Goal: Information Seeking & Learning: Check status

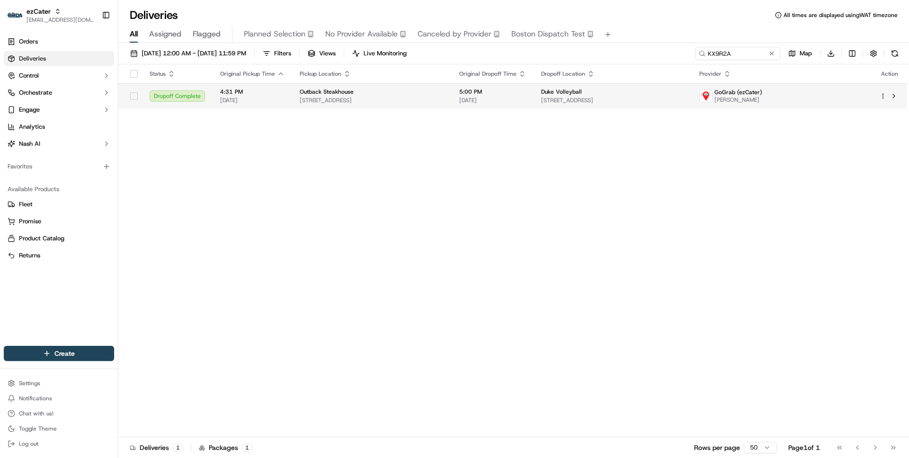
click at [444, 98] on span "[STREET_ADDRESS]" at bounding box center [372, 101] width 144 height 8
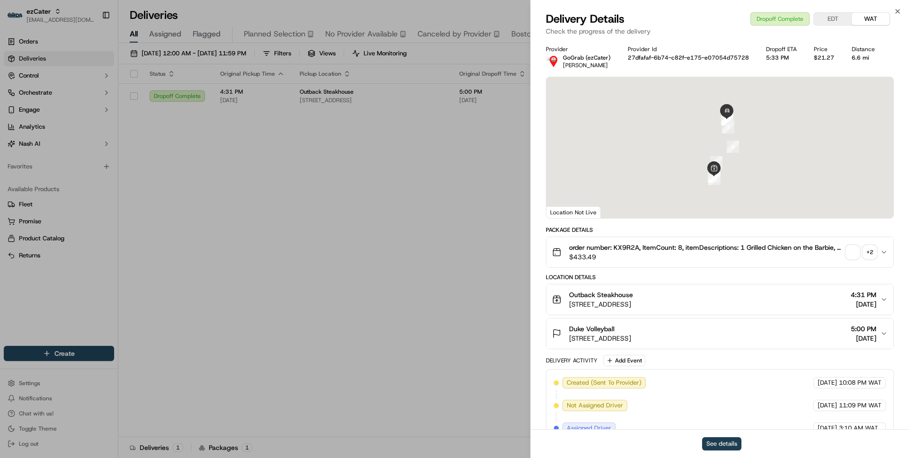
click at [724, 448] on button "See details" at bounding box center [721, 444] width 39 height 13
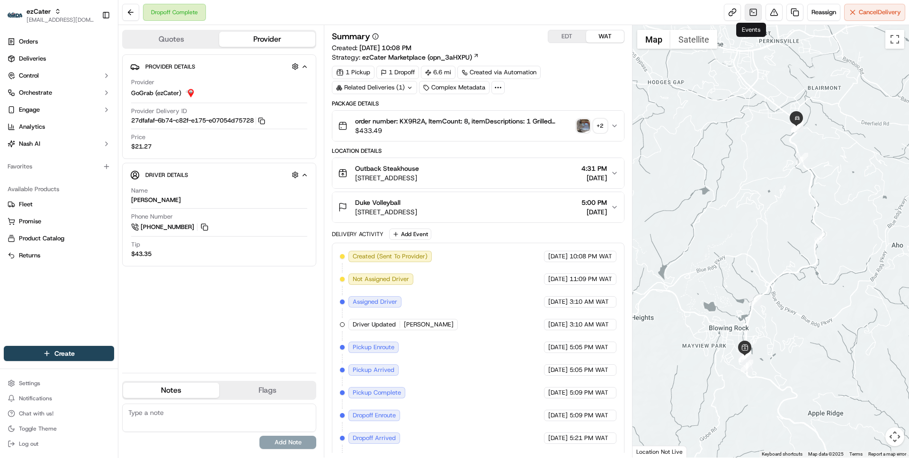
click at [750, 10] on link at bounding box center [753, 12] width 17 height 17
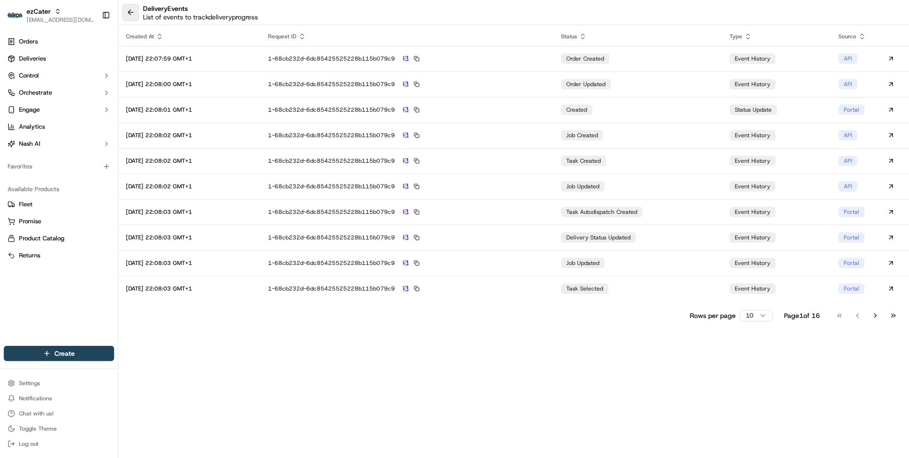
click at [128, 15] on button at bounding box center [130, 12] width 17 height 17
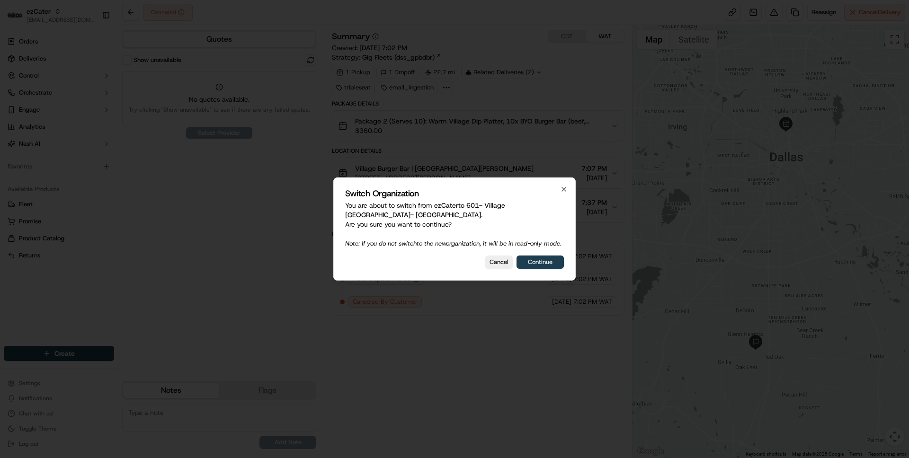
click at [545, 262] on button "Continue" at bounding box center [540, 262] width 47 height 13
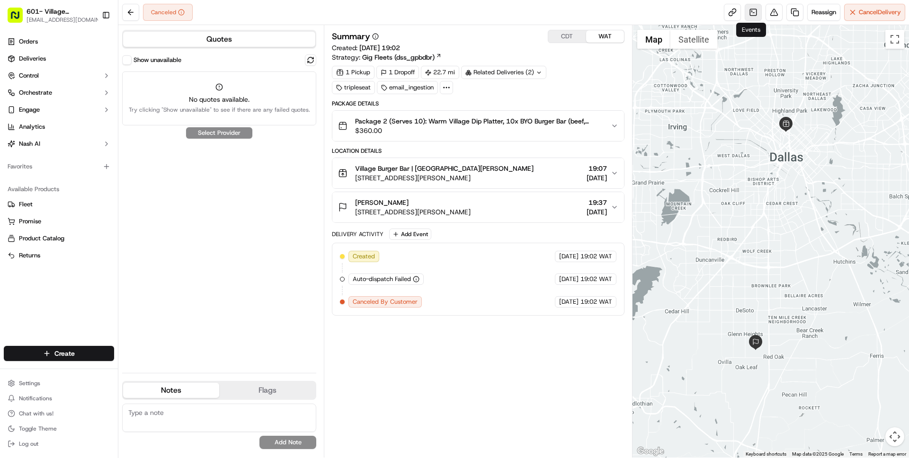
click at [747, 9] on link at bounding box center [753, 12] width 17 height 17
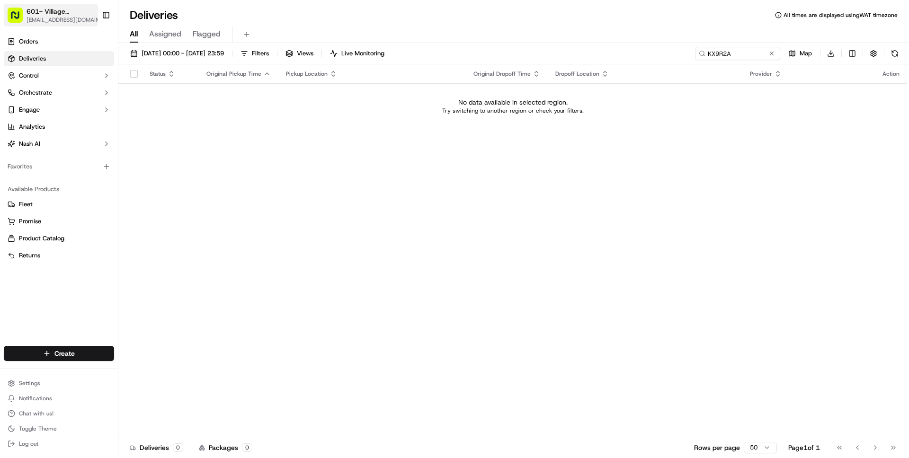
click at [32, 20] on span "[EMAIL_ADDRESS][DOMAIN_NAME]" at bounding box center [66, 20] width 79 height 8
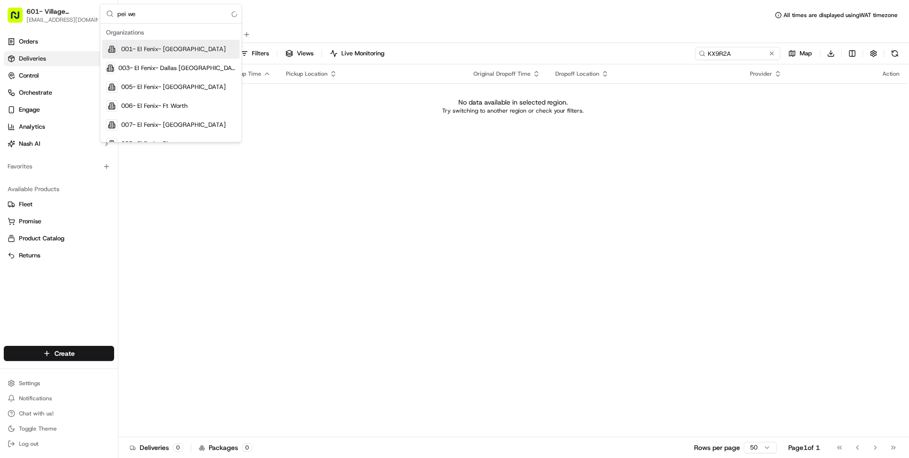
type input "pei wei"
type input "parent"
click at [162, 110] on span "Pei Wei Parent Org" at bounding box center [161, 106] width 81 height 9
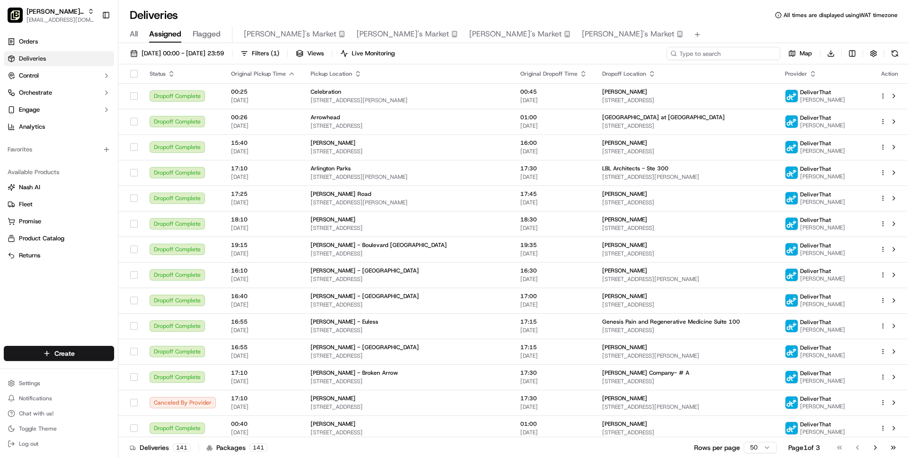
click at [724, 52] on input at bounding box center [724, 53] width 114 height 13
paste input "6584"
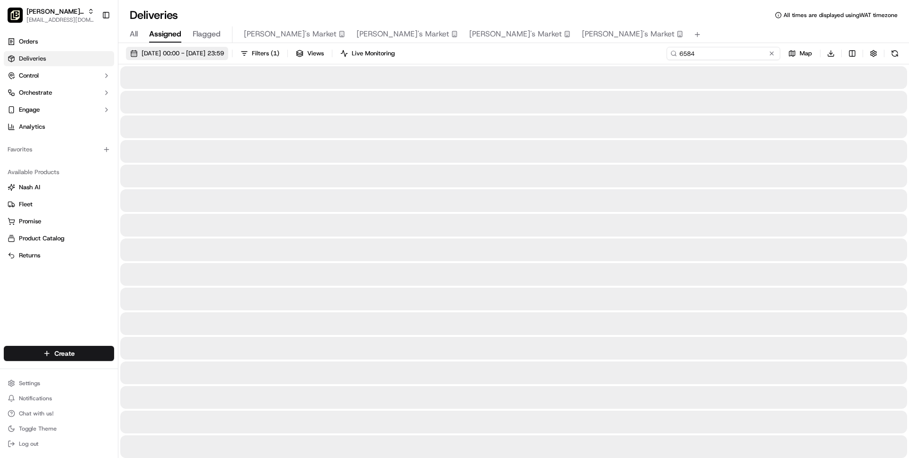
type input "6584"
click at [190, 53] on span "01/09/2025 00:00 - 20/09/2025 23:59" at bounding box center [183, 53] width 82 height 9
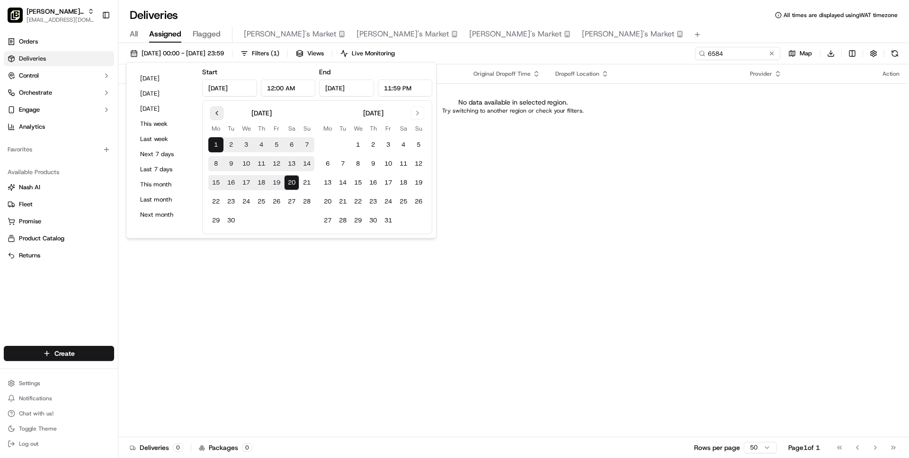
click at [216, 115] on button "Go to previous month" at bounding box center [216, 113] width 13 height 13
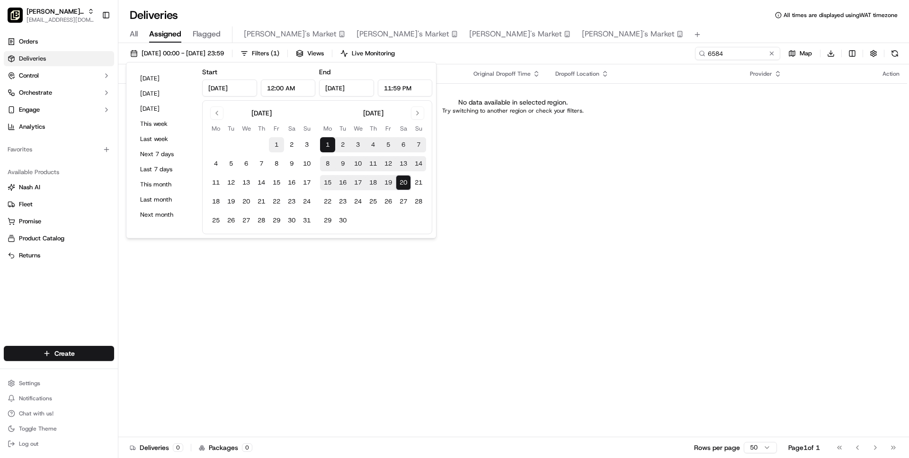
click at [275, 145] on button "1" at bounding box center [276, 144] width 15 height 15
type input "Aug 1, 2025"
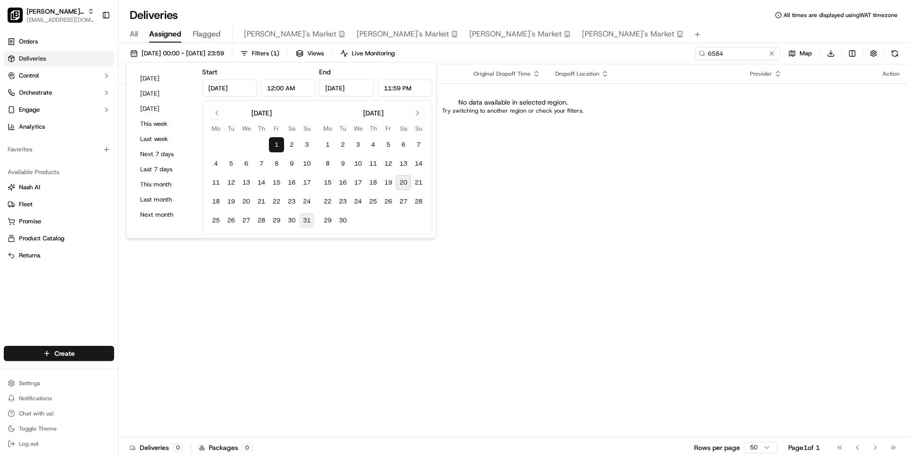
click at [308, 223] on button "31" at bounding box center [306, 220] width 15 height 15
type input "Aug 31, 2025"
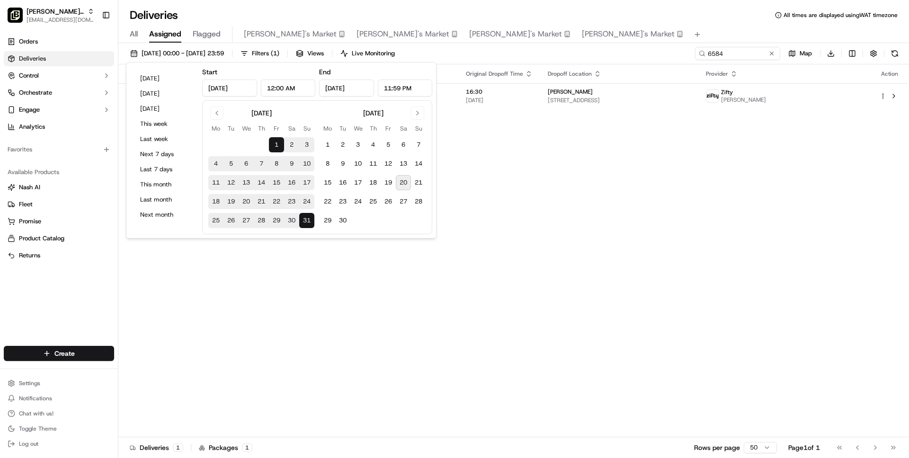
click at [593, 16] on div "Deliveries All times are displayed using WAT timezone" at bounding box center [513, 15] width 791 height 15
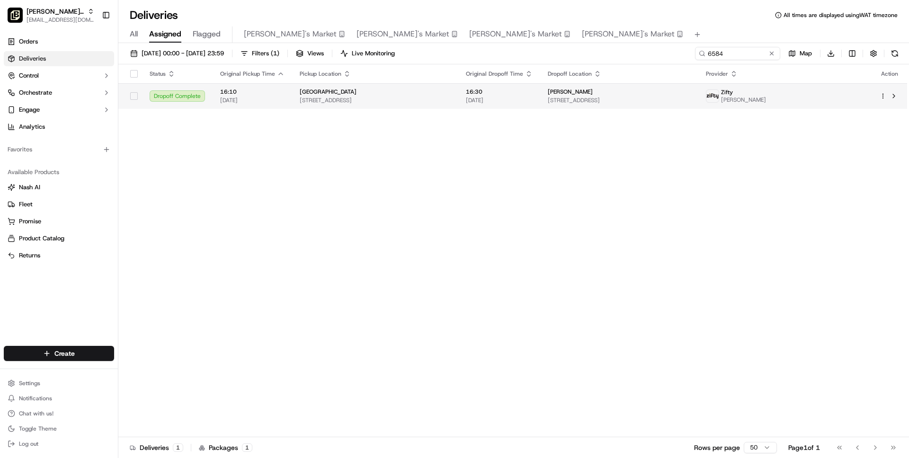
click at [458, 108] on td "Knoxville 11301 Parkside Dr Suite 1200, Knoxville, TN 37901, USA" at bounding box center [375, 96] width 166 height 26
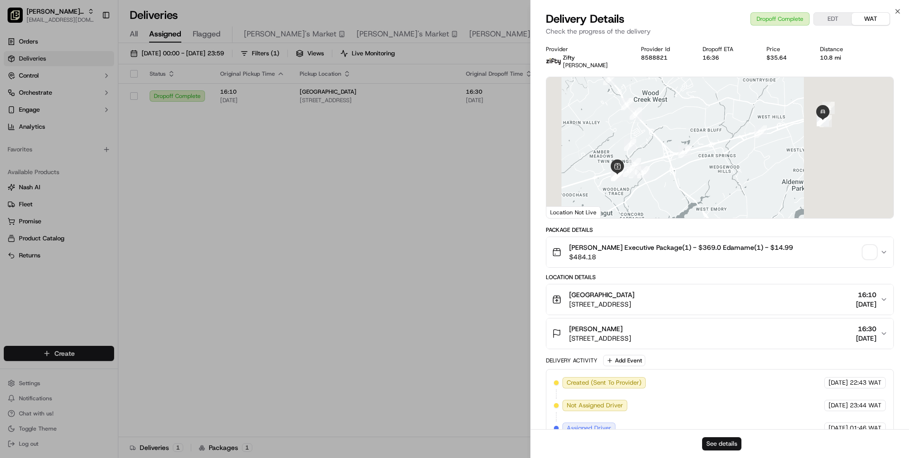
click at [714, 449] on button "See details" at bounding box center [721, 444] width 39 height 13
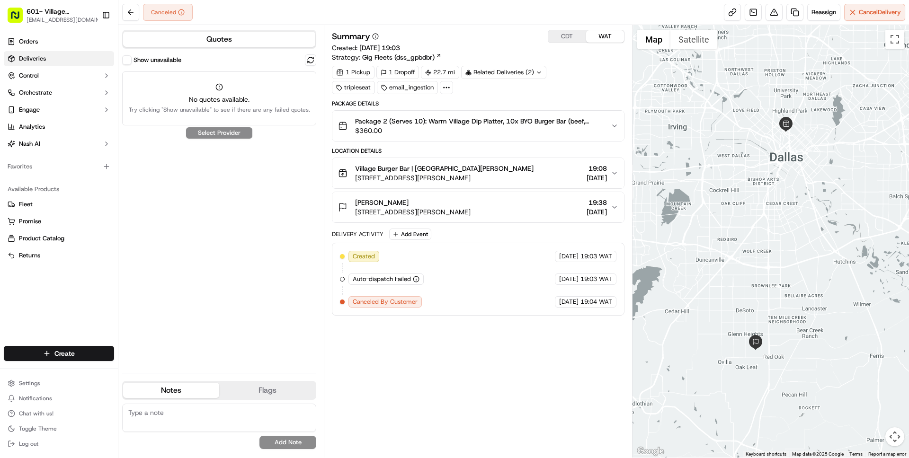
click at [41, 56] on span "Deliveries" at bounding box center [32, 58] width 27 height 9
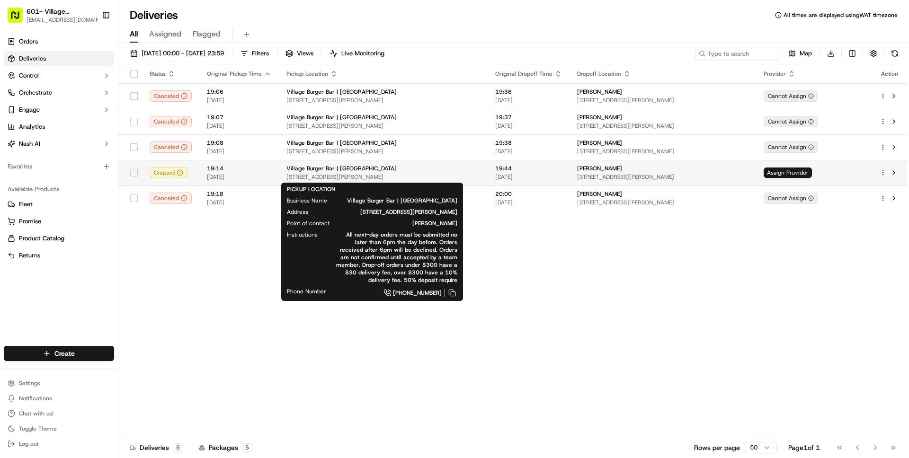
click at [324, 169] on span "Village Burger Bar | West Village" at bounding box center [341, 169] width 110 height 8
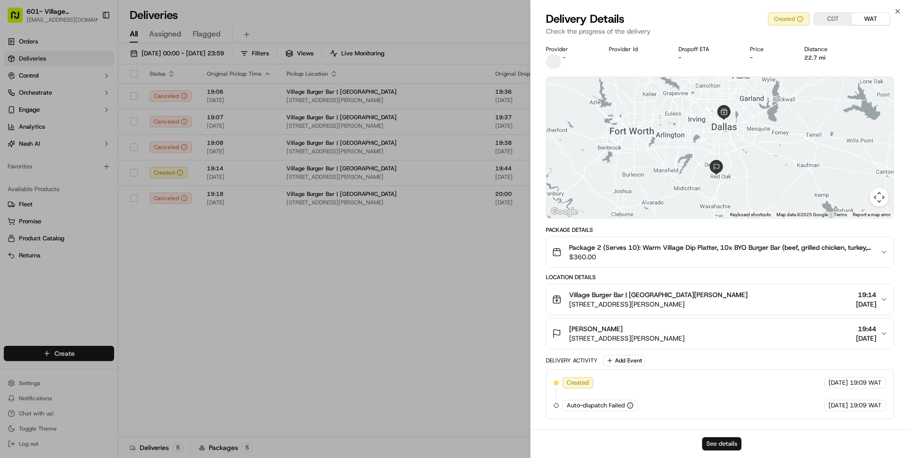
click at [713, 444] on button "See details" at bounding box center [721, 444] width 39 height 13
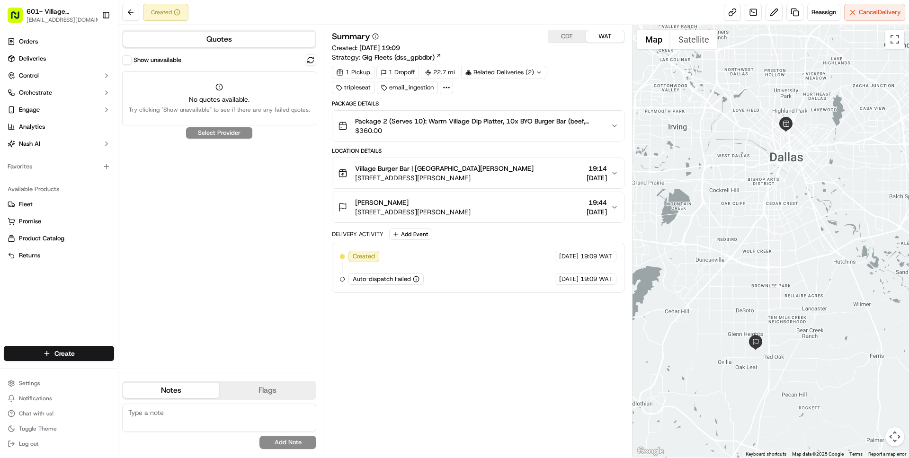
click at [125, 59] on button "Show unavailable" at bounding box center [126, 59] width 9 height 9
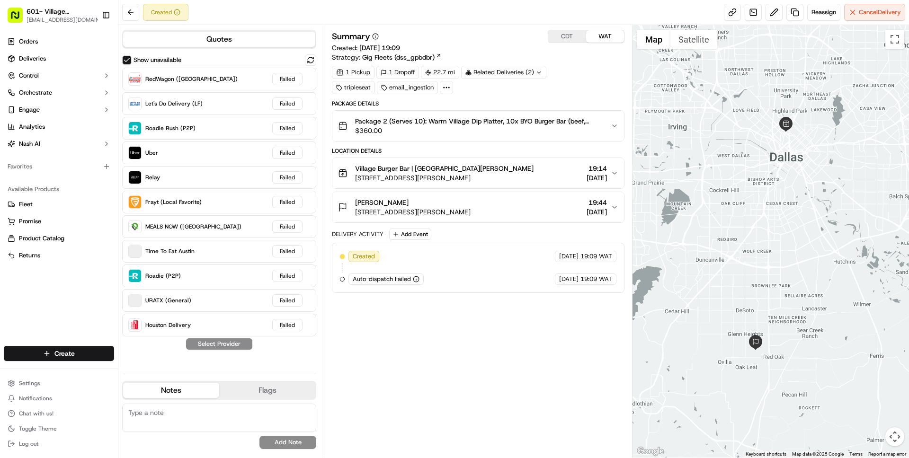
click at [418, 56] on span "Gig Fleets (dss_gpbdbr)" at bounding box center [398, 57] width 72 height 9
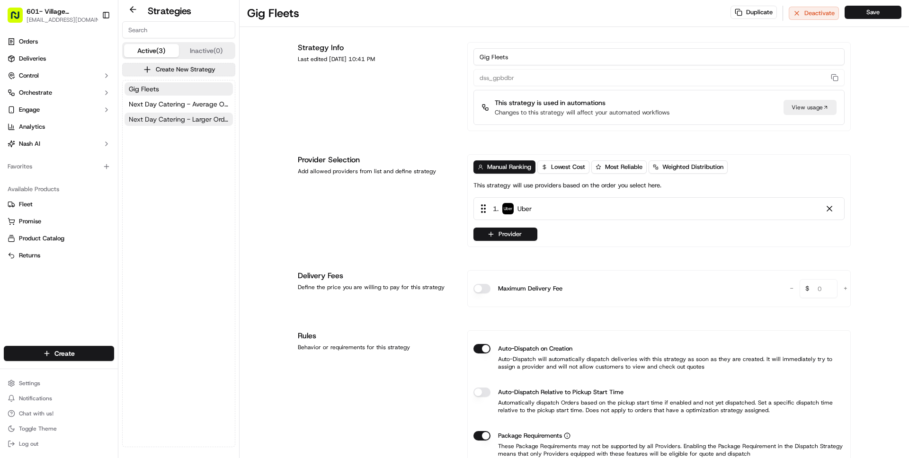
click at [192, 113] on button "Next Day Catering - Larger Orders" at bounding box center [179, 119] width 108 height 13
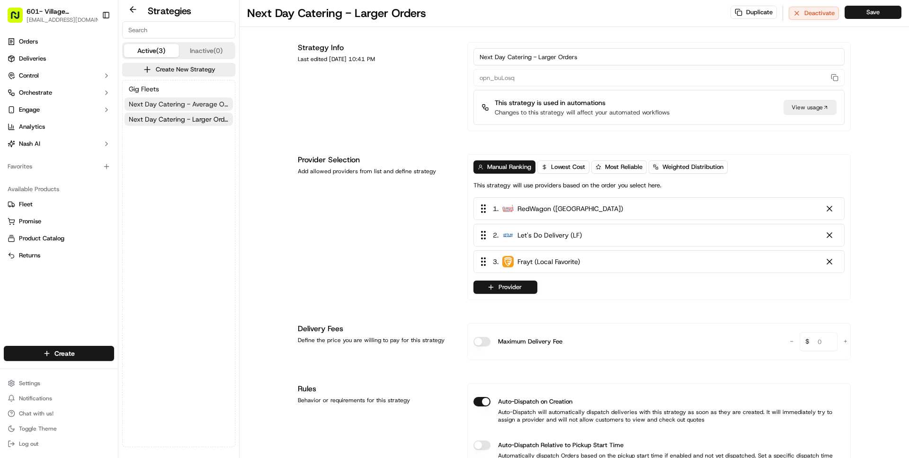
click at [185, 103] on span "Next Day Catering - Average Orders" at bounding box center [179, 103] width 100 height 9
click at [177, 115] on span "Next Day Catering - Larger Orders" at bounding box center [179, 119] width 100 height 9
click at [164, 200] on div "Gig Fleets Next Day Catering - Average Orders Next Day Catering - Larger Orders" at bounding box center [179, 263] width 112 height 367
click at [54, 78] on button "Control" at bounding box center [59, 75] width 110 height 15
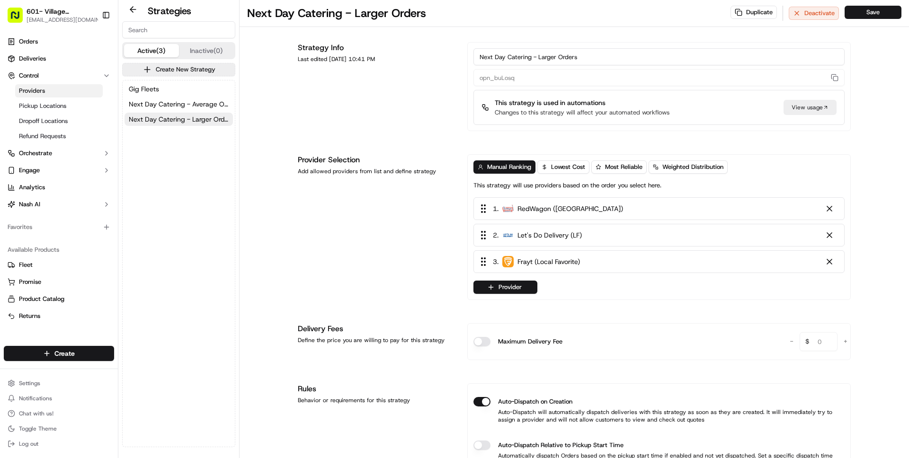
click at [45, 92] on link "Providers" at bounding box center [59, 90] width 88 height 13
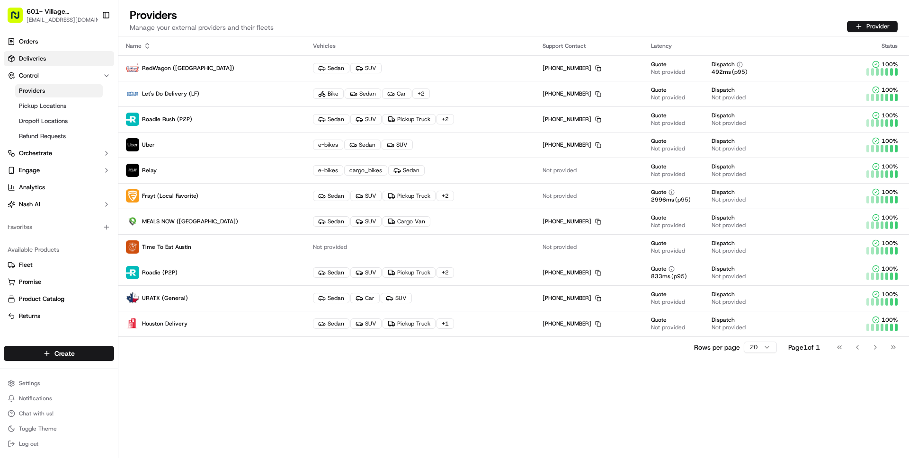
click at [48, 61] on link "Deliveries" at bounding box center [59, 58] width 110 height 15
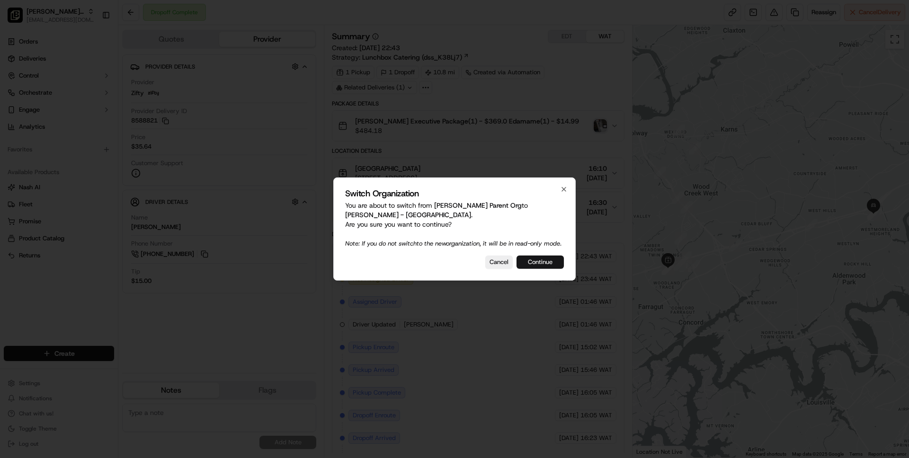
click at [551, 262] on button "Continue" at bounding box center [540, 262] width 47 height 13
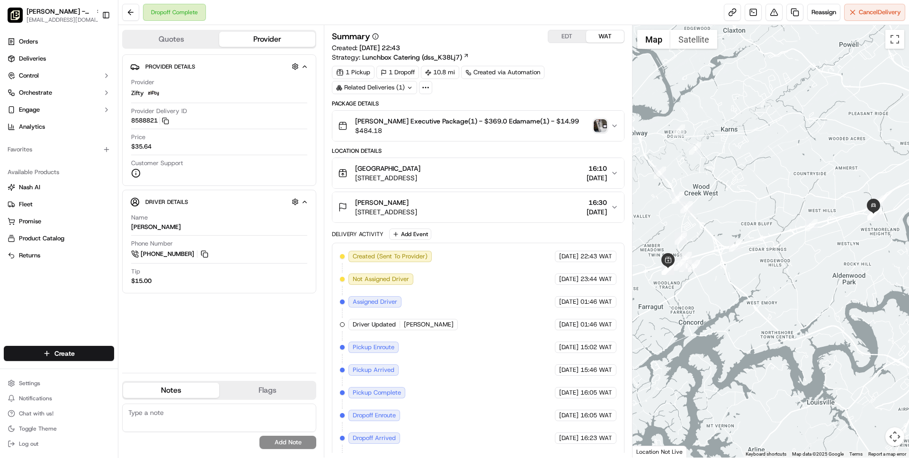
click at [563, 171] on div "Knoxville 11301 Parkside Dr Suite 1200, Knoxville, TN 37901, USA 16:10 21/08/20…" at bounding box center [474, 173] width 272 height 19
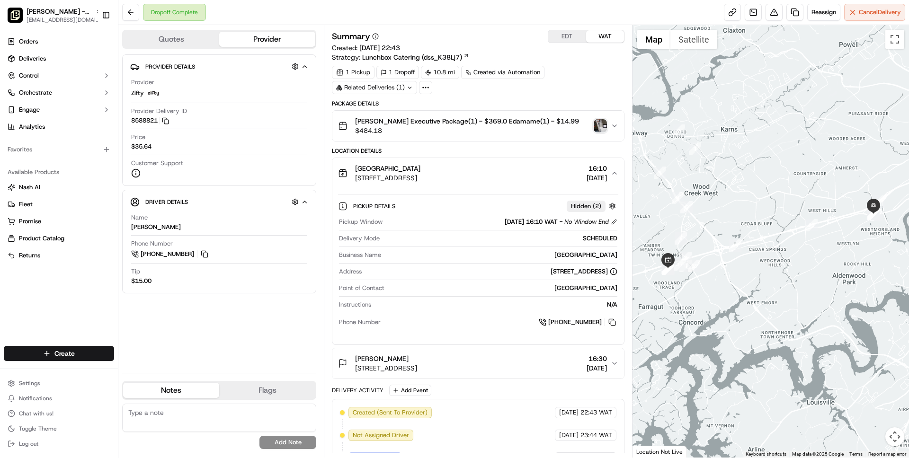
click at [563, 171] on div "Knoxville 11301 Parkside Dr Suite 1200, Knoxville, TN 37901, USA 16:10 21/08/20…" at bounding box center [474, 173] width 272 height 19
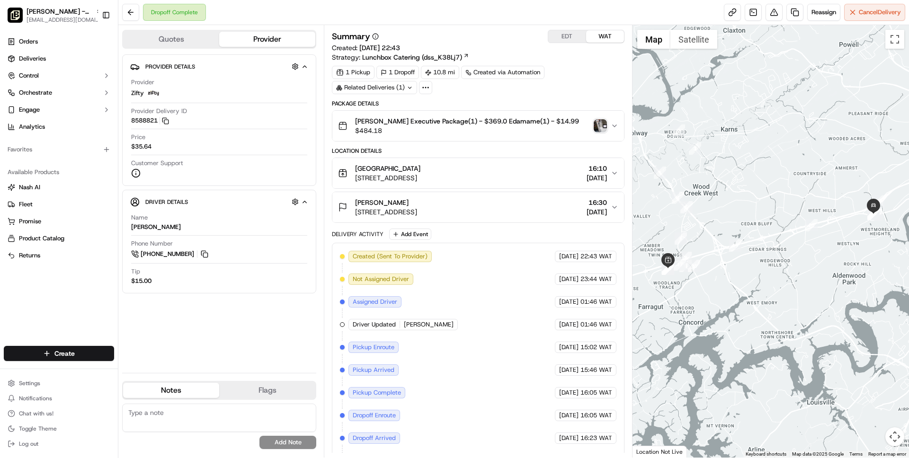
click at [564, 32] on button "EDT" at bounding box center [567, 36] width 38 height 12
click at [560, 83] on div "1 Pickup 1 Dropoff 10.8 mi Created via Automation Related Deliveries (1)" at bounding box center [478, 80] width 292 height 28
click at [456, 28] on div "Summary EDT WAT Created: 18/08/2025 17:43 Strategy: Lunchbox Catering (dss_K38L…" at bounding box center [478, 241] width 308 height 433
click at [598, 120] on img "button" at bounding box center [600, 125] width 13 height 13
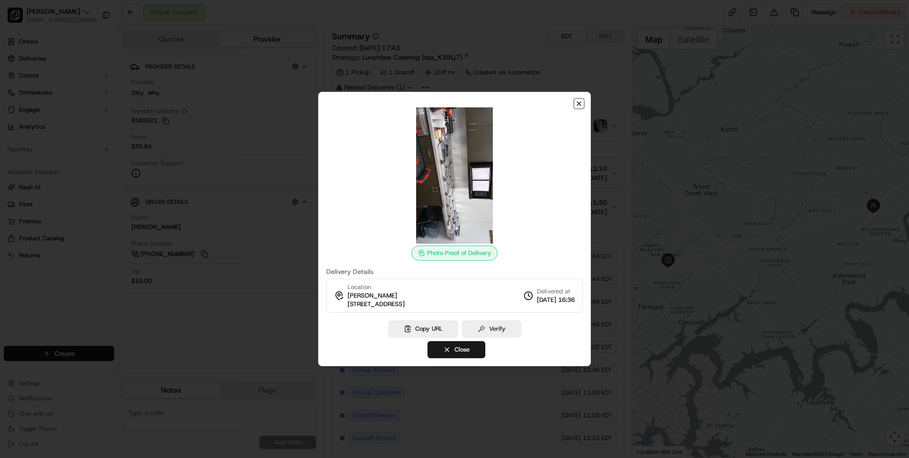
click at [580, 103] on icon "button" at bounding box center [579, 104] width 4 height 4
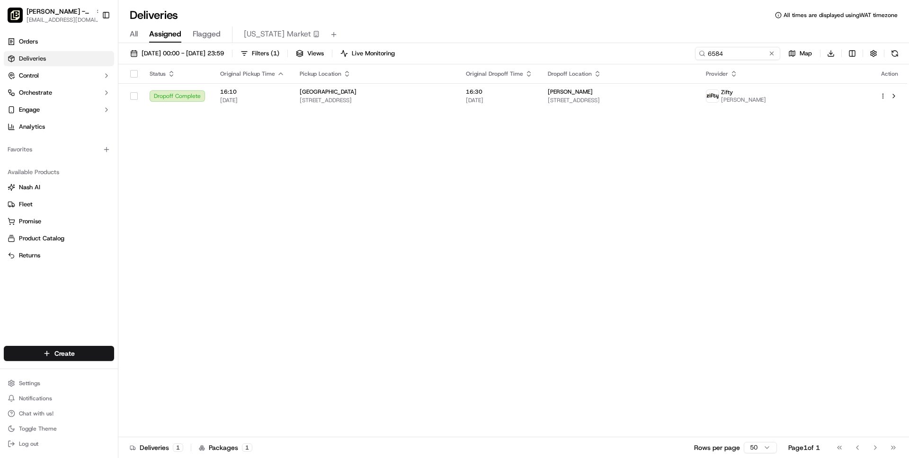
click at [259, 215] on div "Status Original Pickup Time Pickup Location Original Dropoff Time Dropoff Locat…" at bounding box center [512, 250] width 789 height 373
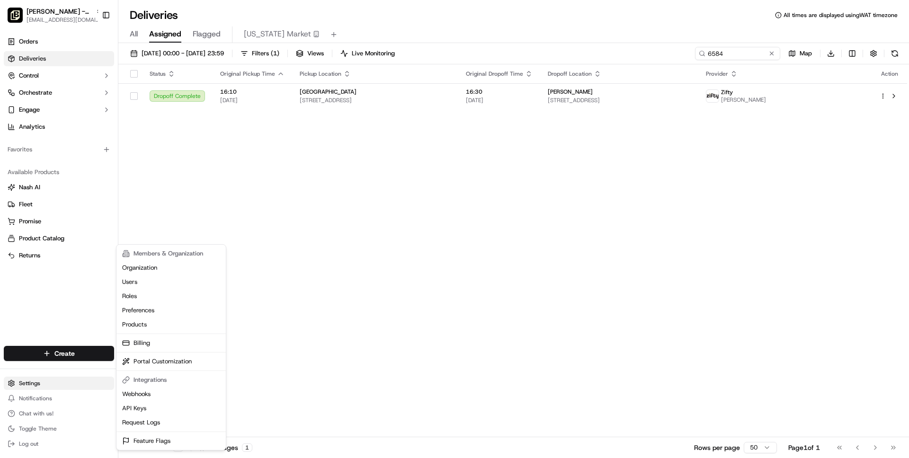
click at [27, 380] on html "[PERSON_NAME] - Knoxville [EMAIL_ADDRESS][DOMAIN_NAME] Toggle Sidebar Orders De…" at bounding box center [454, 229] width 909 height 458
click at [146, 420] on link "Request Logs" at bounding box center [171, 423] width 106 height 14
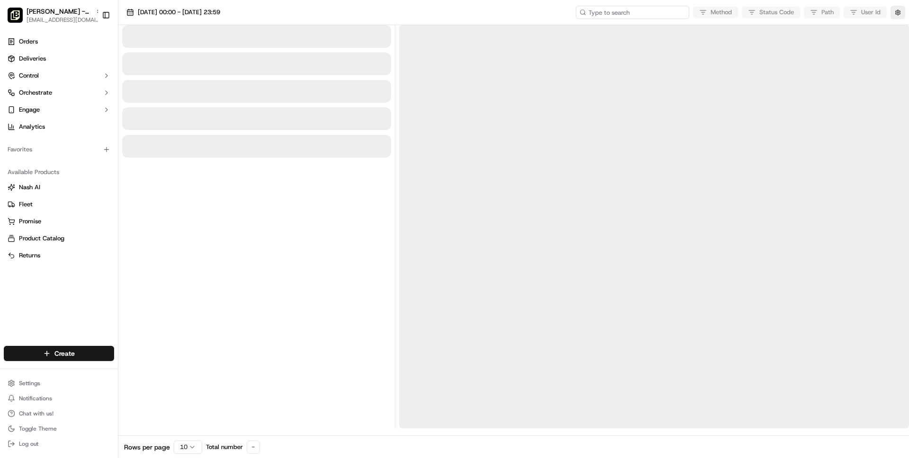
click at [650, 15] on input at bounding box center [633, 12] width 114 height 13
paste input "job_bvNMJHoGyNxeeQqvSEDvcK"
type input "job_bvNMJHoGyNxeeQqvSEDvcK"
click at [220, 9] on span "[DATE] 00:00 - [DATE] 23:59" at bounding box center [179, 12] width 82 height 9
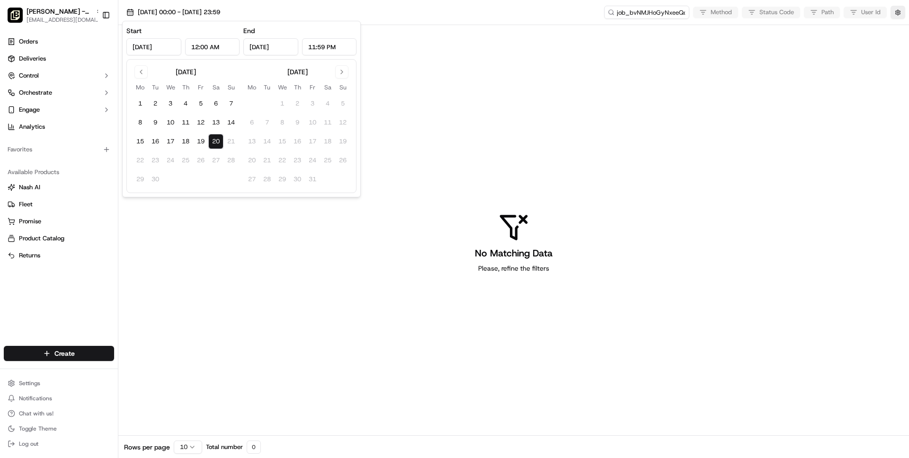
click at [136, 80] on div "[DATE] Mo Tu We Th Fr Sa Su 1 2 3 4 5 6 7 8 9 10 11 12 13 14 15 16 17 18 19 20 …" at bounding box center [186, 126] width 106 height 122
click at [142, 69] on button "Go to previous month" at bounding box center [140, 71] width 13 height 13
click at [137, 161] on td "18" at bounding box center [140, 160] width 15 height 15
click at [140, 161] on td "18" at bounding box center [140, 160] width 15 height 15
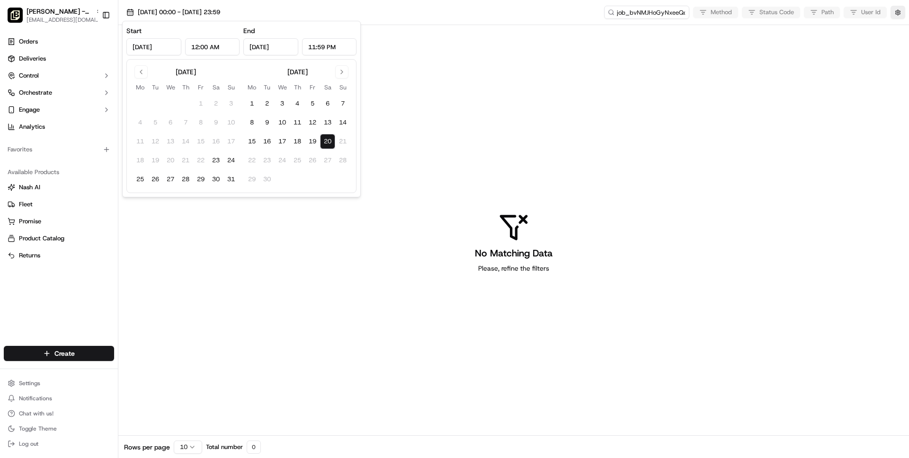
click at [338, 304] on div "No Matching Data Please, refine the filters" at bounding box center [513, 243] width 791 height 436
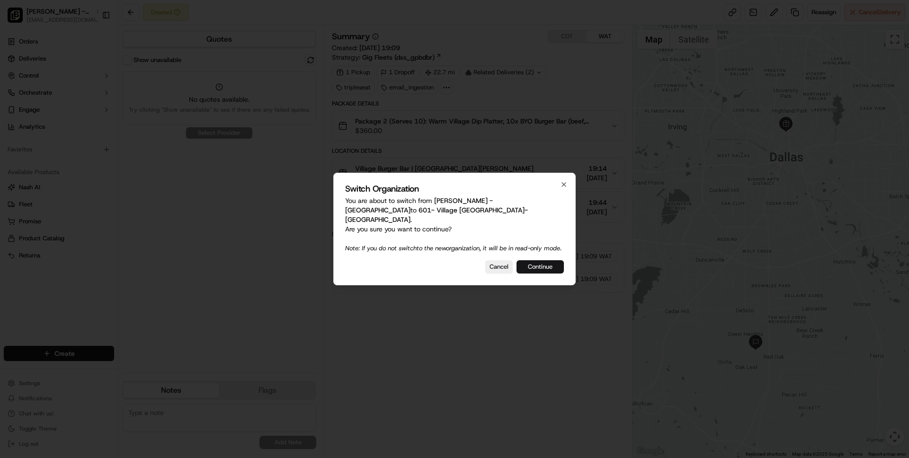
click at [554, 263] on button "Continue" at bounding box center [540, 266] width 47 height 13
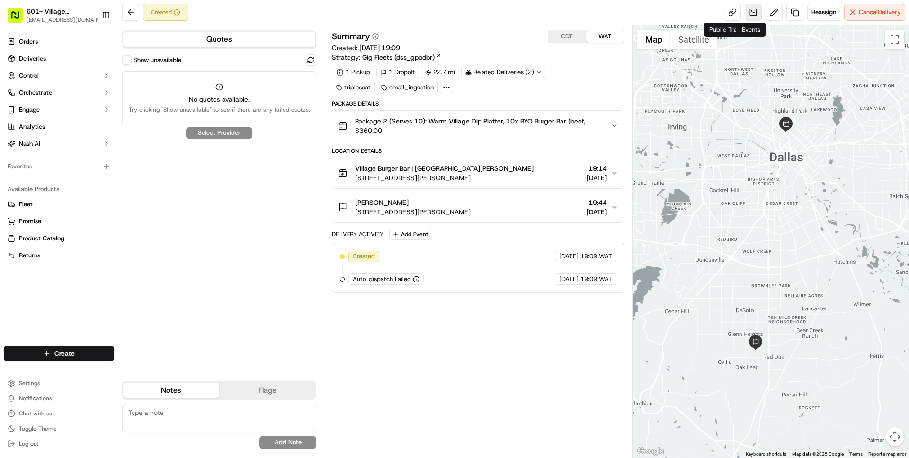
click at [758, 16] on link at bounding box center [753, 12] width 17 height 17
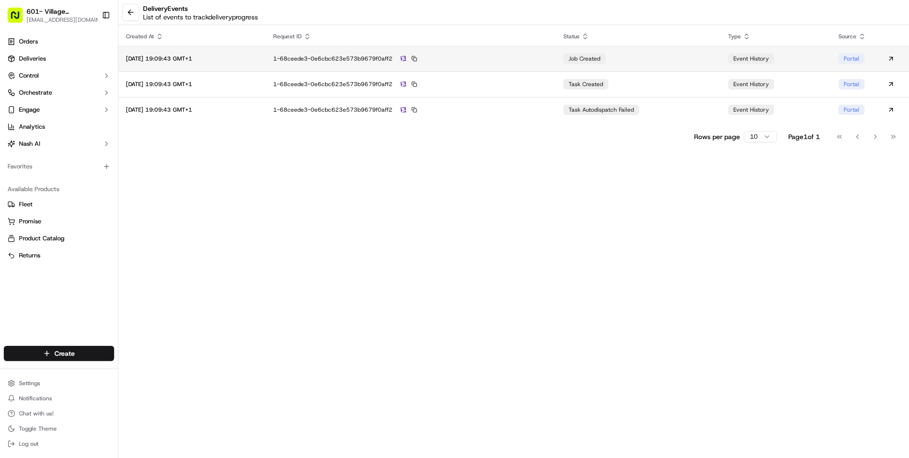
click at [581, 54] on div "job created" at bounding box center [584, 59] width 42 height 10
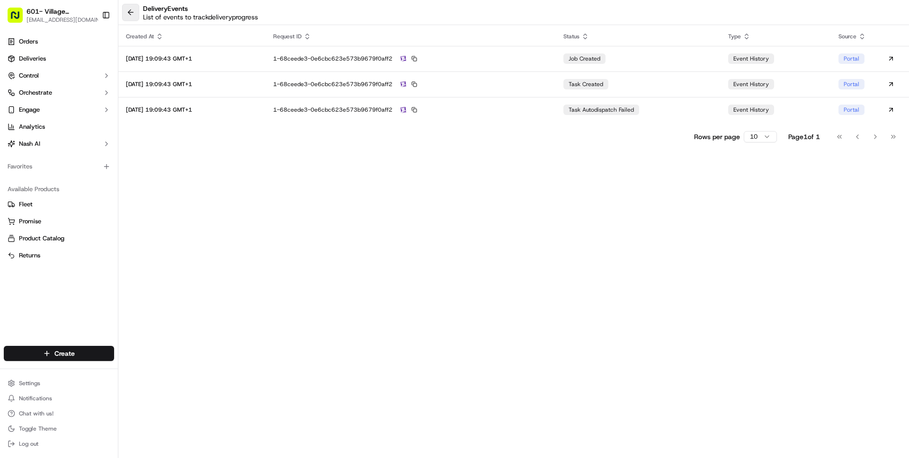
click at [136, 9] on button at bounding box center [130, 12] width 17 height 17
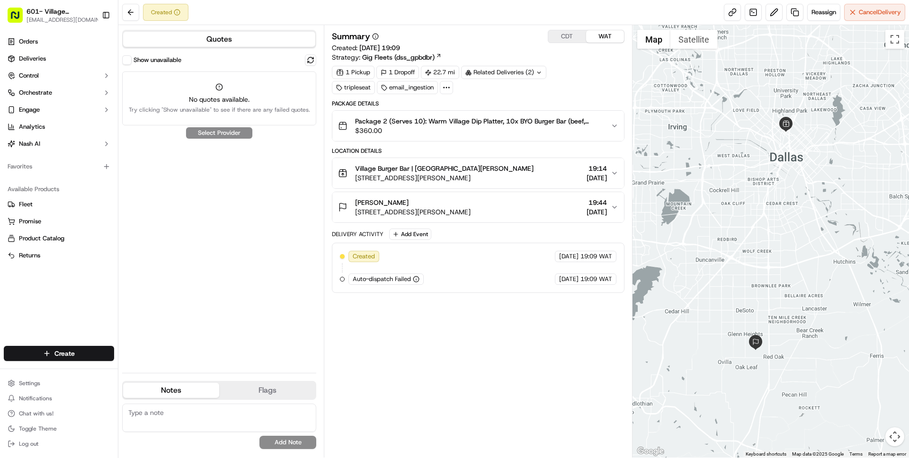
click at [447, 363] on div "Summary CDT WAT Created: [DATE] 19:09 Strategy: Gig Fleets (dss_gpbdbr) 1 Picku…" at bounding box center [478, 241] width 292 height 423
